Goal: Transaction & Acquisition: Purchase product/service

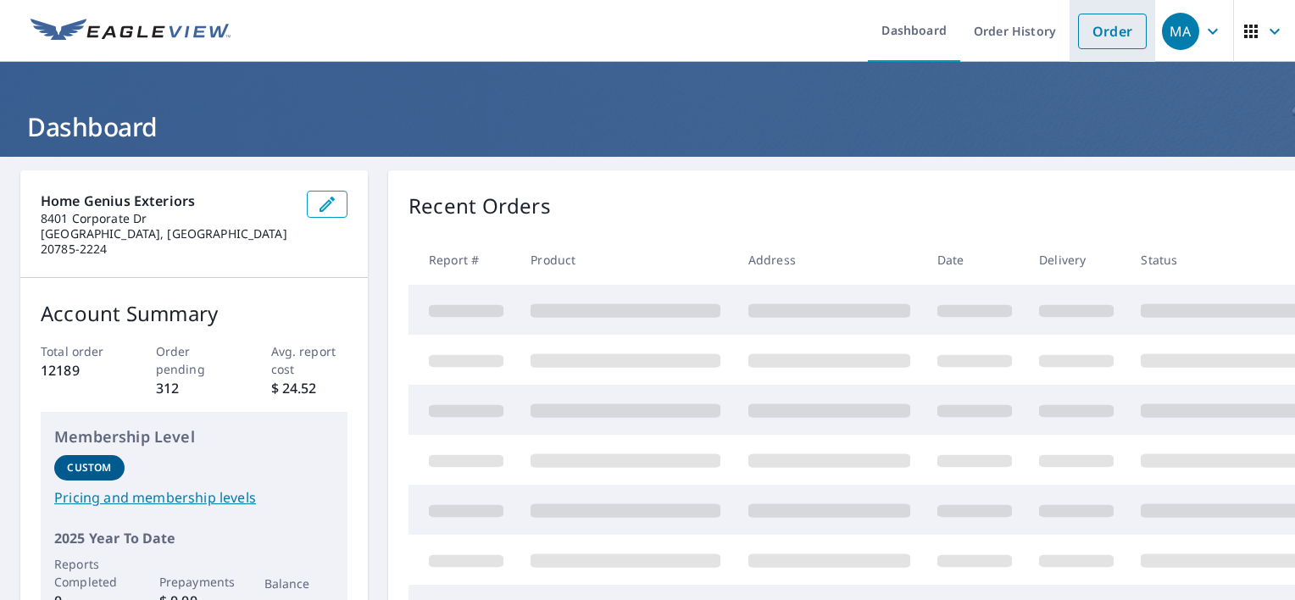
click at [1105, 34] on link "Order" at bounding box center [1112, 32] width 69 height 36
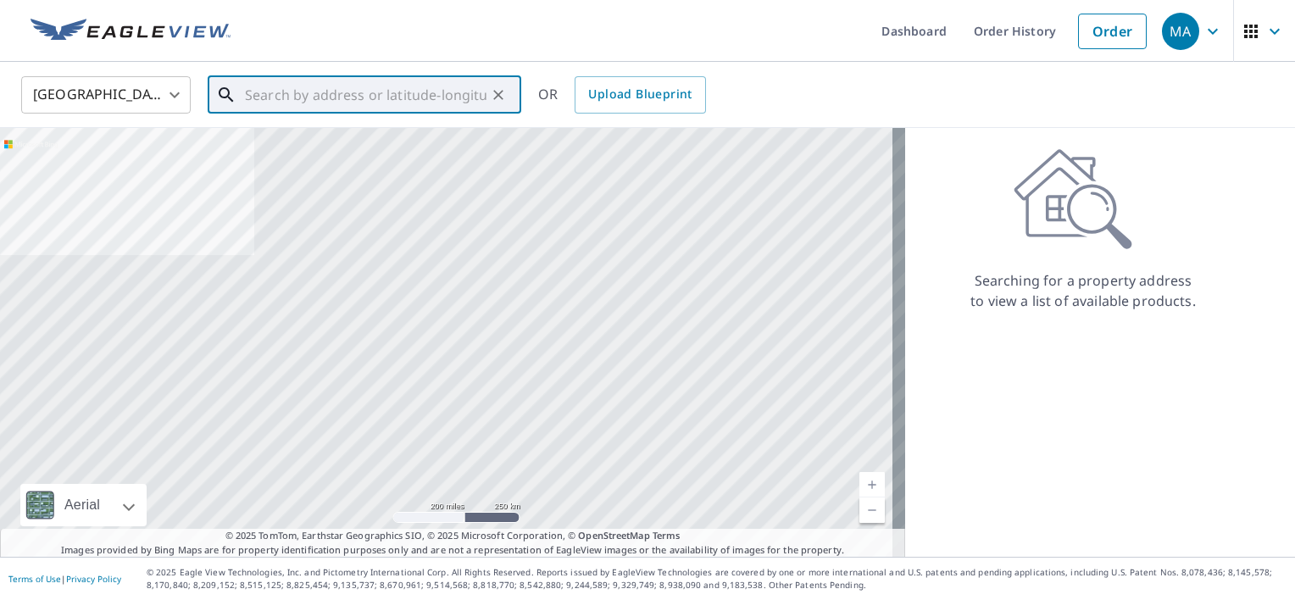
click at [268, 88] on input "text" at bounding box center [366, 94] width 242 height 47
paste input "[STREET_ADDRESS]"
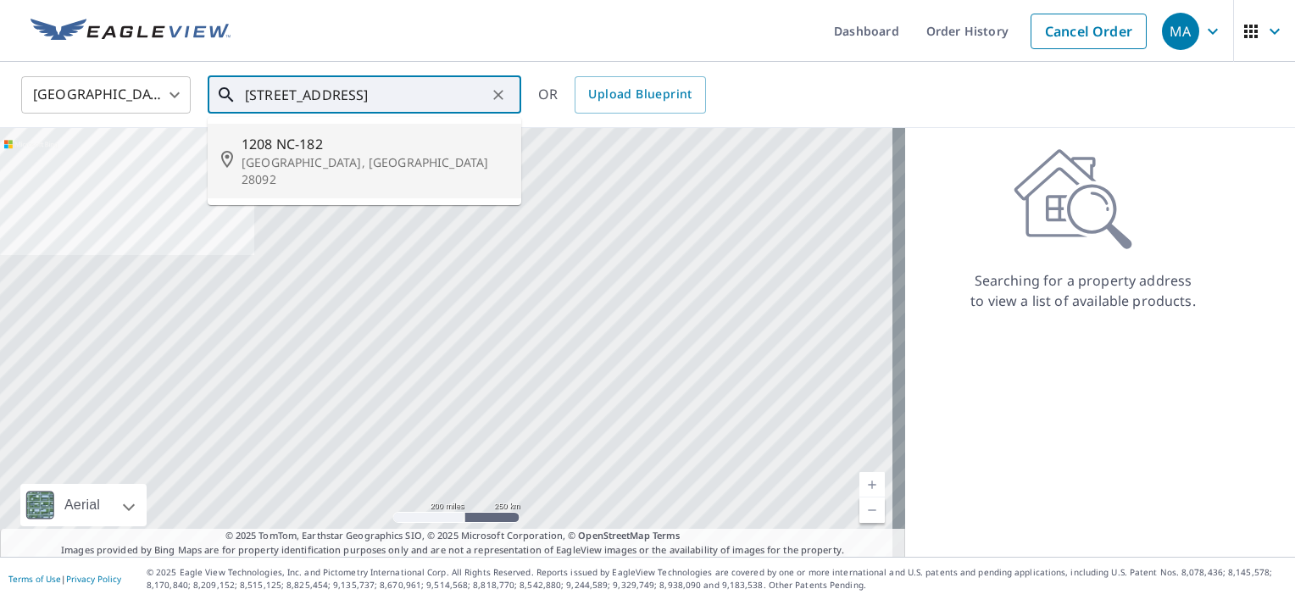
click at [333, 153] on span "1208 NC-182" at bounding box center [375, 144] width 266 height 20
type input "[STREET_ADDRESS]"
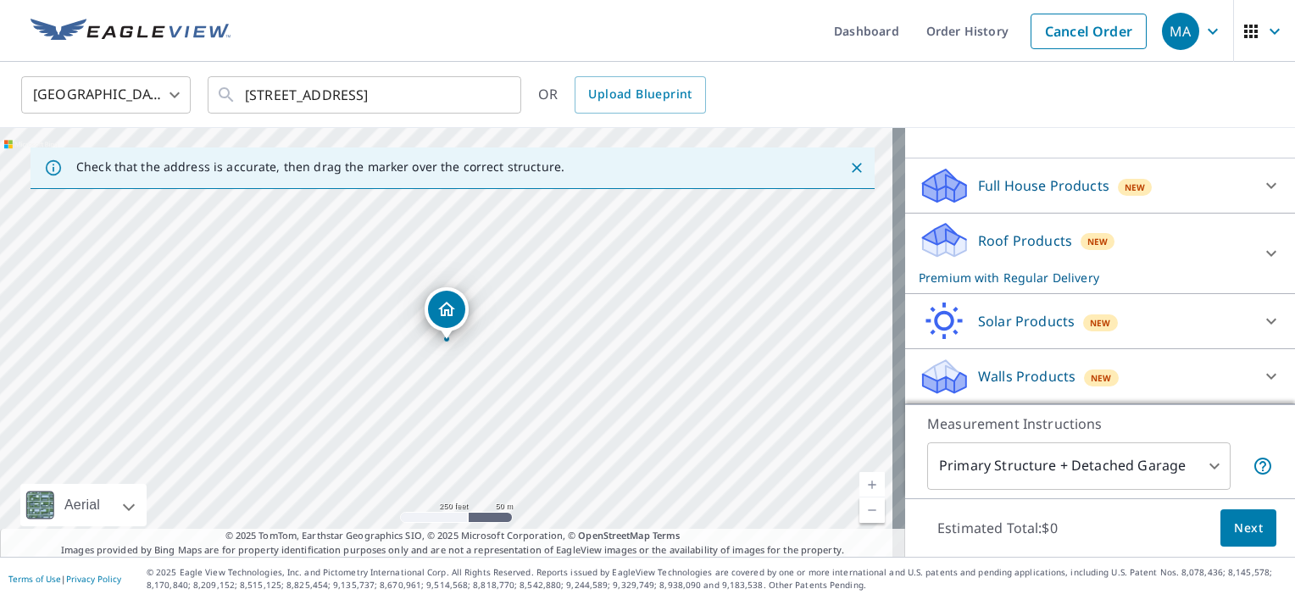
scroll to position [143, 0]
click at [1251, 235] on div at bounding box center [1271, 255] width 41 height 41
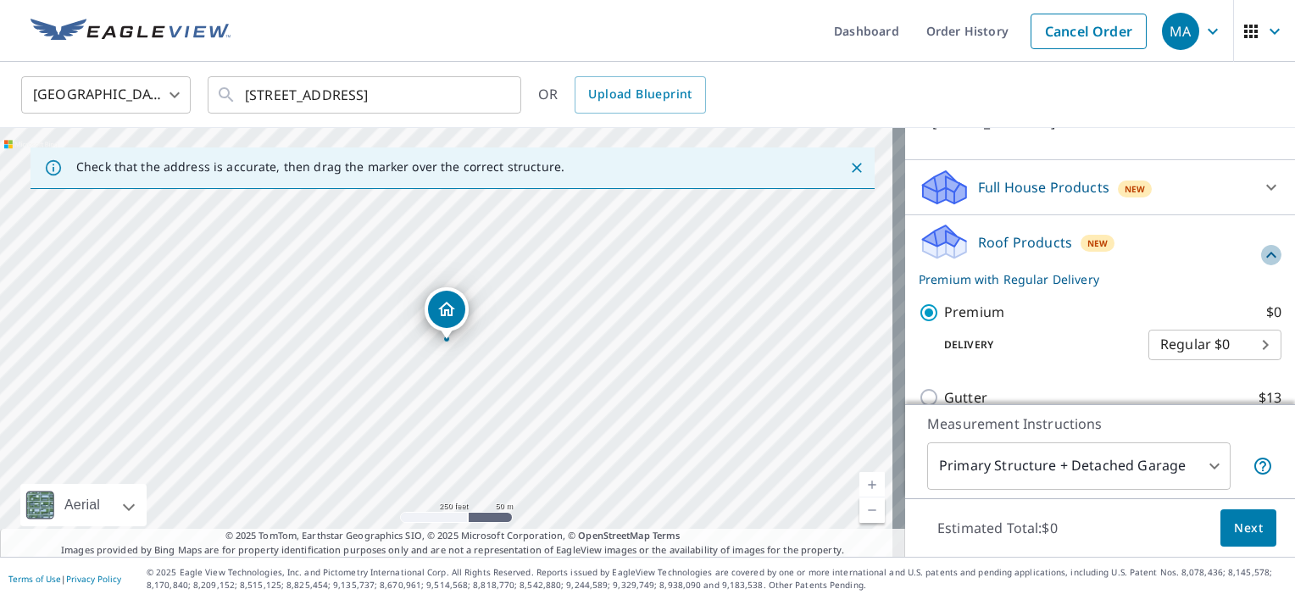
click at [1261, 246] on icon at bounding box center [1271, 255] width 20 height 20
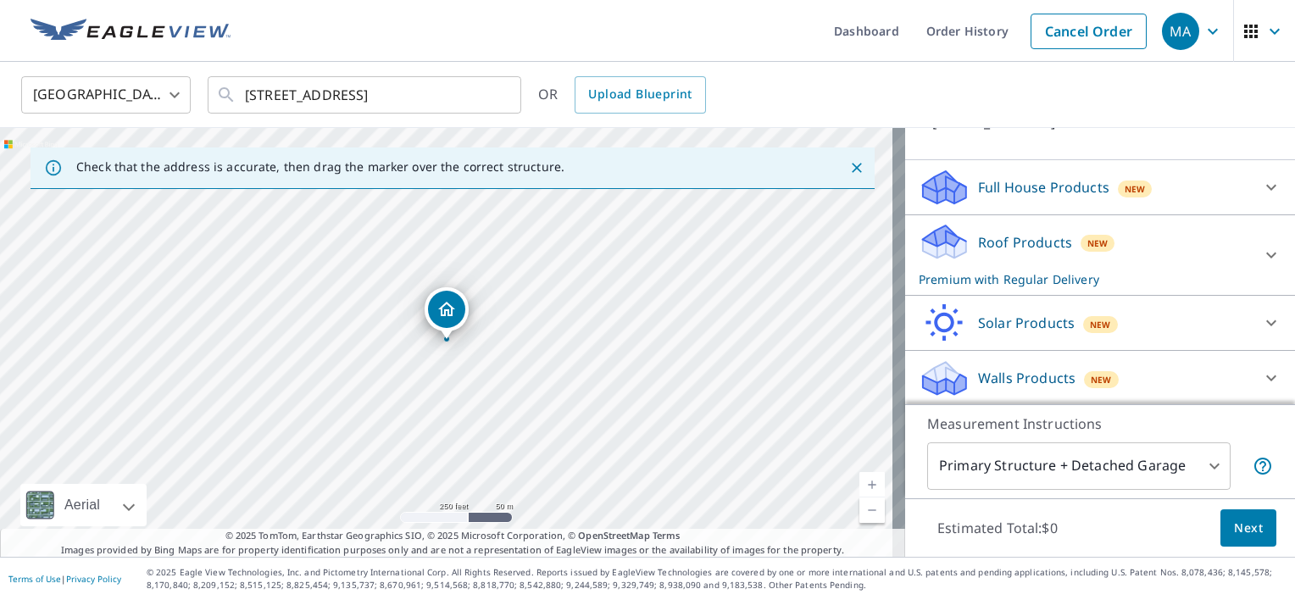
click at [1234, 532] on span "Next" at bounding box center [1248, 528] width 29 height 21
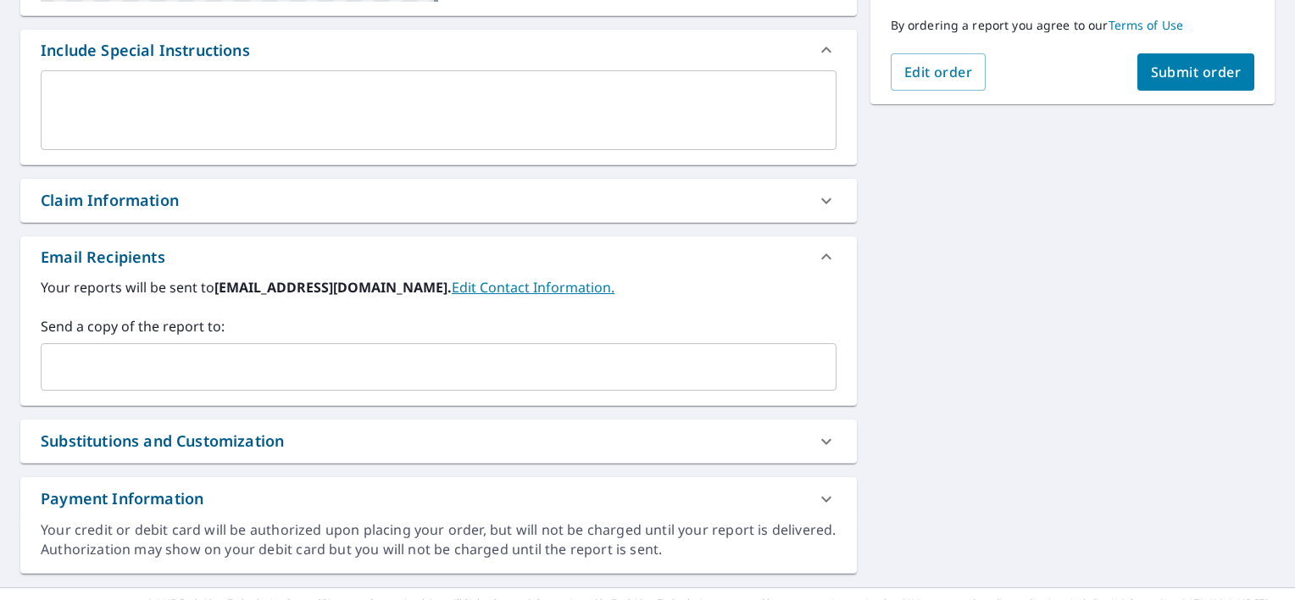
scroll to position [465, 0]
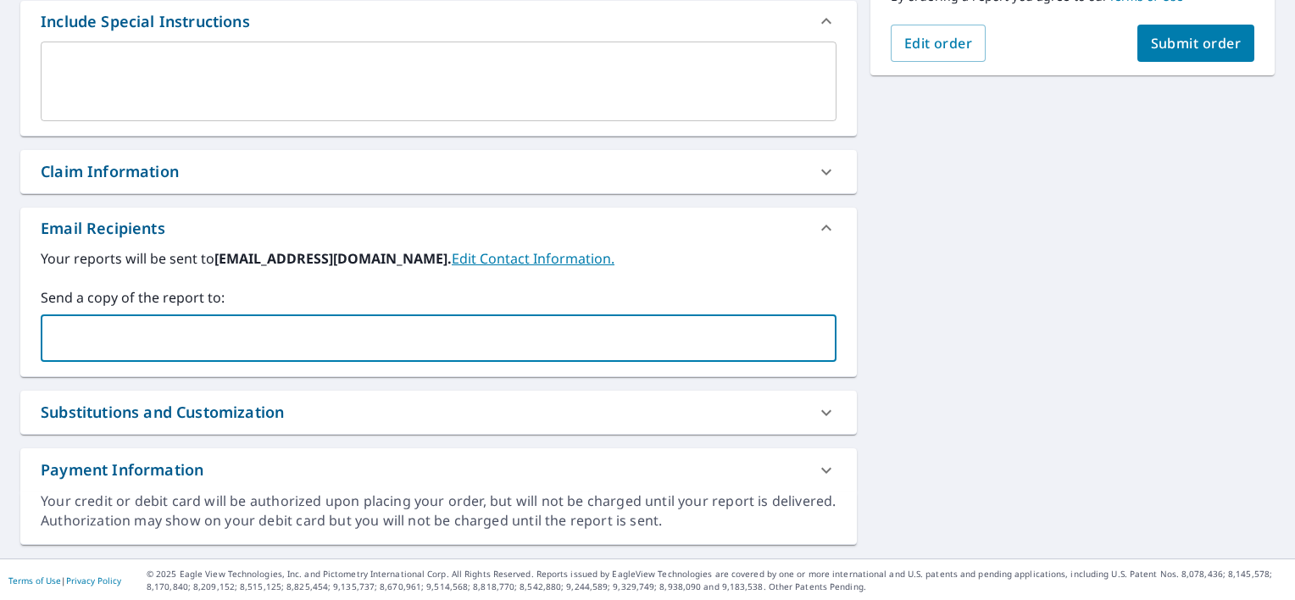
click at [177, 338] on input "text" at bounding box center [425, 338] width 755 height 32
click at [112, 336] on input "text" at bounding box center [425, 338] width 755 height 32
paste input "[EMAIL_ADDRESS][DOMAIN_NAME]"
type input "[EMAIL_ADDRESS][DOMAIN_NAME]"
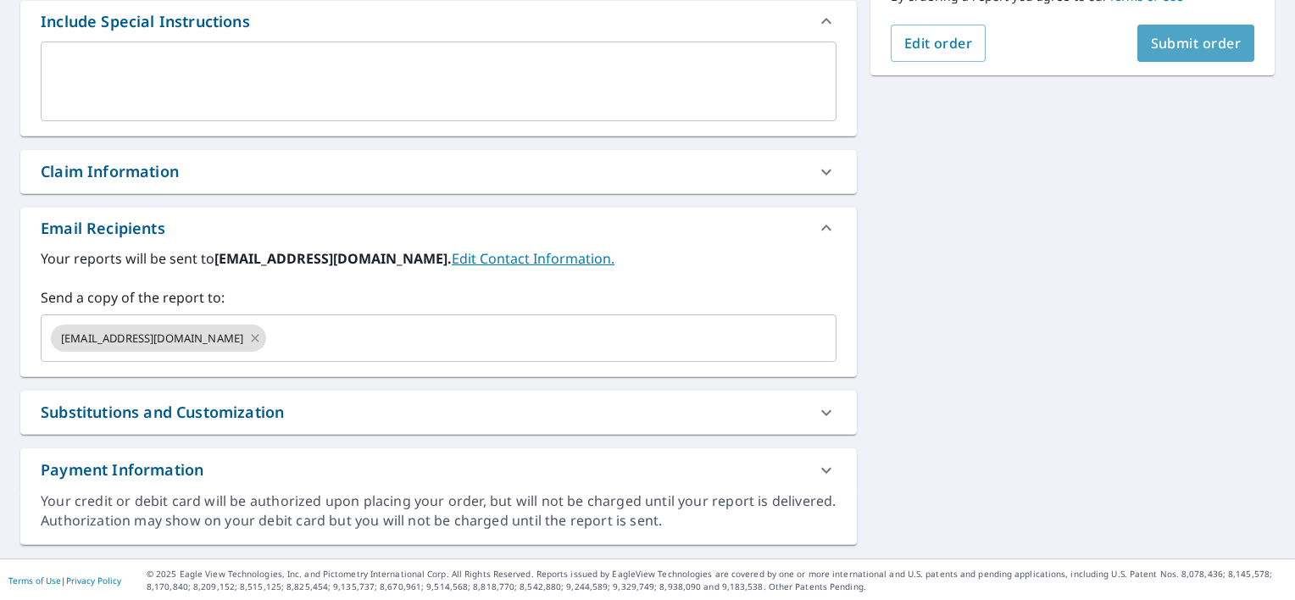
click at [1203, 47] on span "Submit order" at bounding box center [1196, 43] width 91 height 19
checkbox input "true"
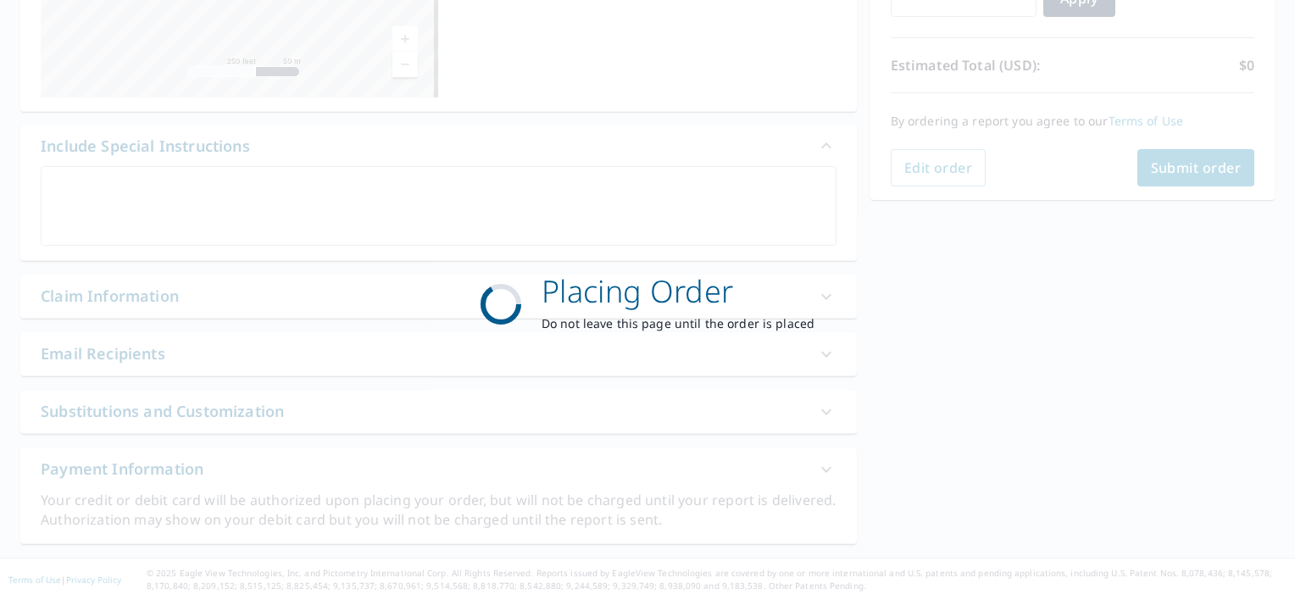
scroll to position [340, 0]
